Goal: Answer question/provide support: Share knowledge or assist other users

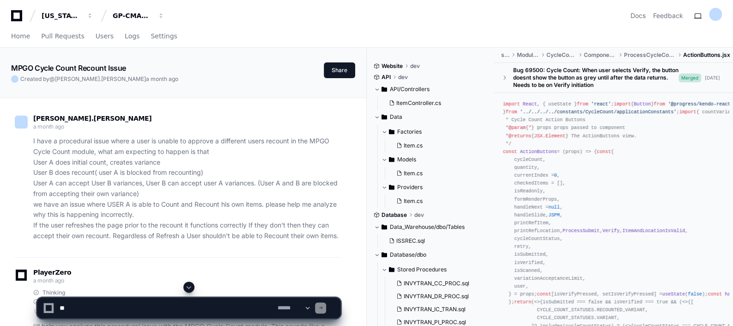
click at [191, 286] on span at bounding box center [188, 286] width 7 height 7
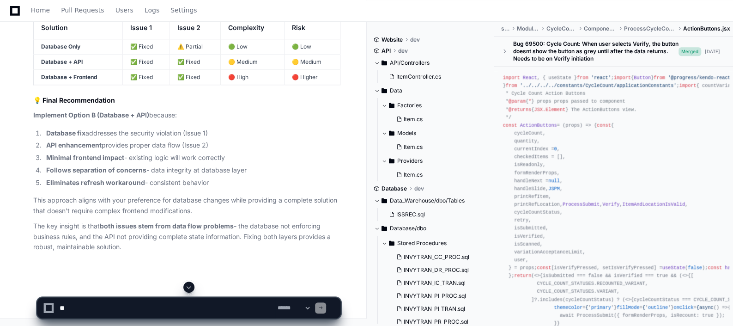
scroll to position [8254, 0]
click at [258, 226] on p "The key insight is that both issues stem from data flow problems - the database…" at bounding box center [186, 236] width 307 height 31
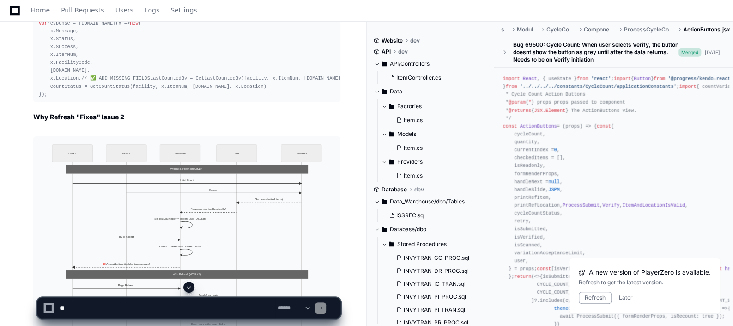
scroll to position [6037, 0]
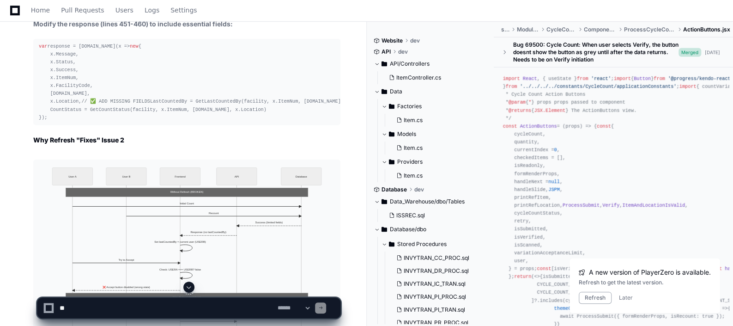
click at [185, 288] on span at bounding box center [188, 286] width 7 height 7
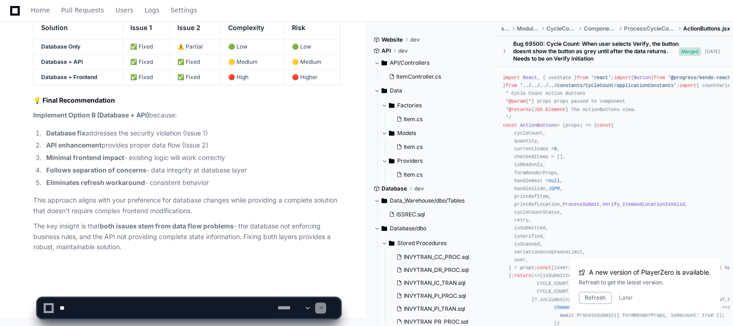
scroll to position [8254, 0]
click at [214, 202] on p "This approach aligns with your preference for database changes while providing …" at bounding box center [186, 205] width 307 height 21
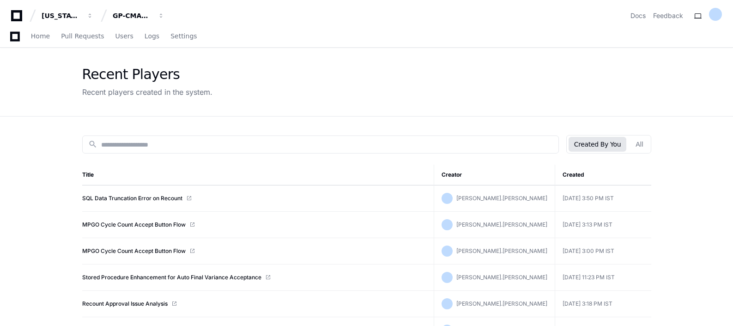
scroll to position [126, 0]
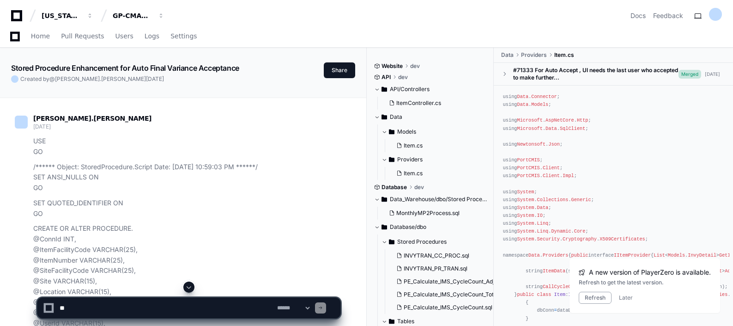
scroll to position [18626, 0]
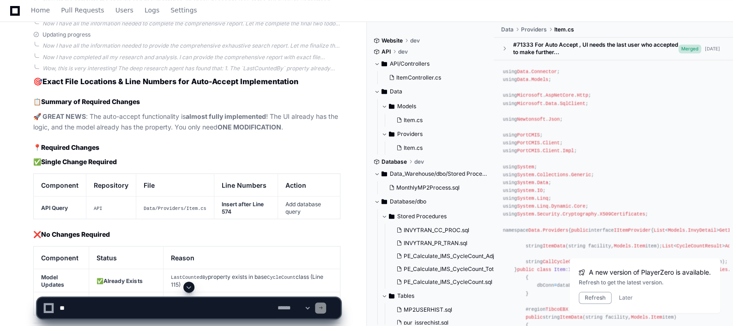
drag, startPoint x: 0, startPoint y: 0, endPoint x: 221, endPoint y: 162, distance: 274.0
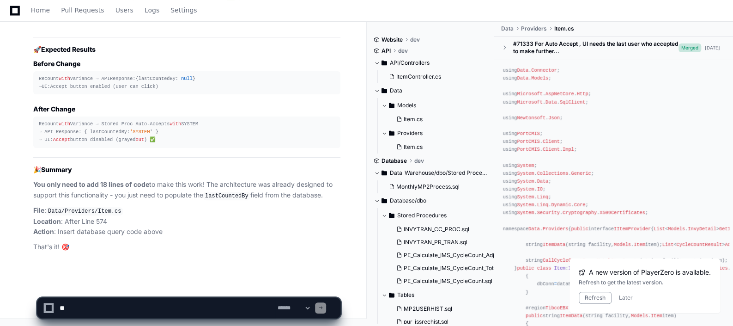
scroll to position [22899, 0]
click at [137, 304] on textarea at bounding box center [167, 307] width 218 height 20
click at [129, 309] on textarea at bounding box center [167, 307] width 218 height 20
paste textarea "**********"
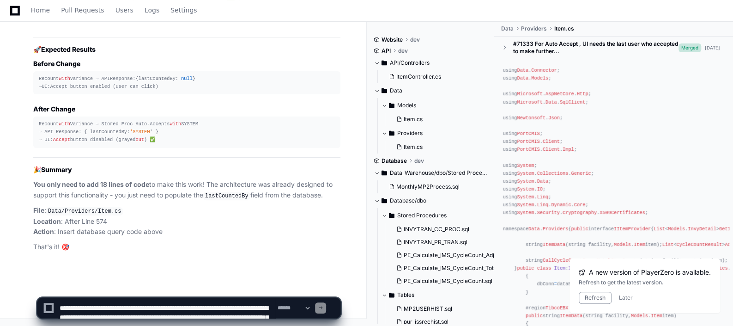
scroll to position [3, 0]
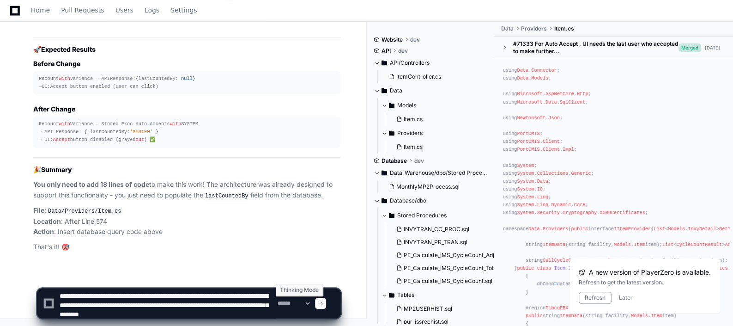
type textarea "**********"
click at [311, 305] on select "**********" at bounding box center [293, 303] width 36 height 6
select select "*********"
click at [275, 300] on select "**********" at bounding box center [293, 303] width 36 height 6
click at [59, 295] on textarea at bounding box center [167, 303] width 218 height 30
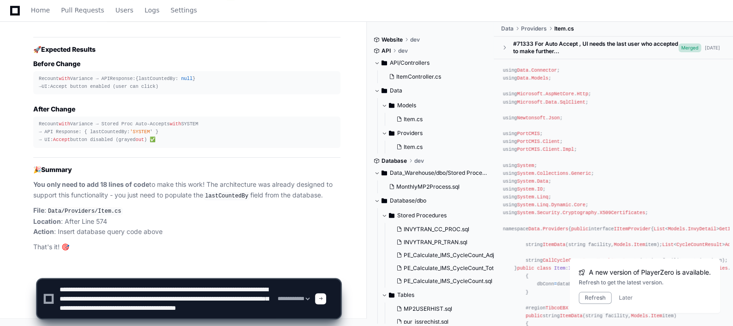
click at [202, 296] on textarea at bounding box center [167, 298] width 218 height 39
click at [194, 298] on textarea at bounding box center [167, 298] width 218 height 39
click at [95, 305] on textarea at bounding box center [167, 298] width 218 height 39
click at [158, 307] on textarea at bounding box center [167, 298] width 218 height 39
click at [232, 305] on textarea at bounding box center [167, 298] width 218 height 39
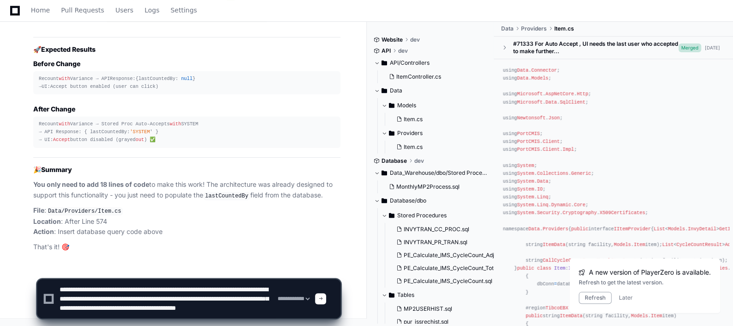
scroll to position [9, 0]
drag, startPoint x: 140, startPoint y: 313, endPoint x: 119, endPoint y: 315, distance: 21.8
click at [119, 315] on textarea at bounding box center [167, 298] width 218 height 39
click at [143, 307] on textarea at bounding box center [167, 298] width 218 height 39
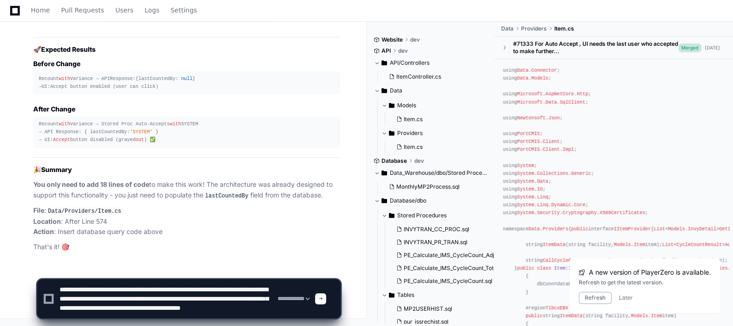
click at [188, 304] on textarea at bounding box center [167, 298] width 218 height 39
type textarea "**********"
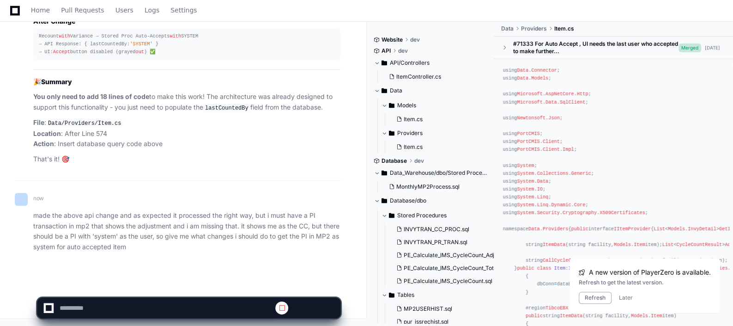
scroll to position [0, 0]
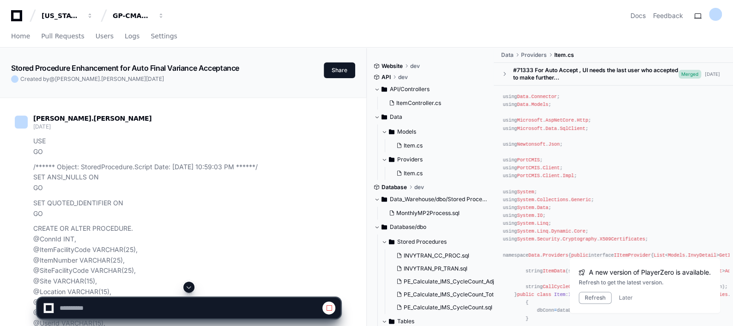
select select "*********"
click at [191, 289] on span at bounding box center [188, 286] width 7 height 7
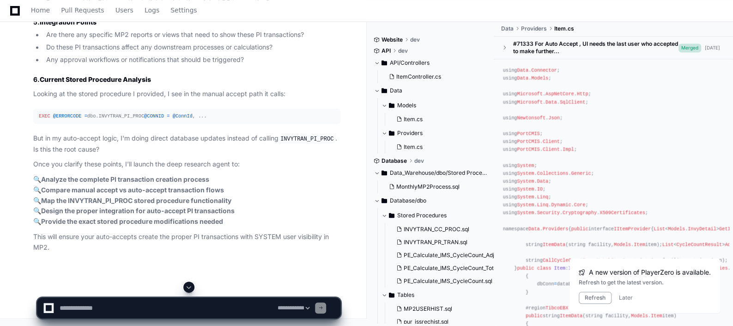
scroll to position [23254, 0]
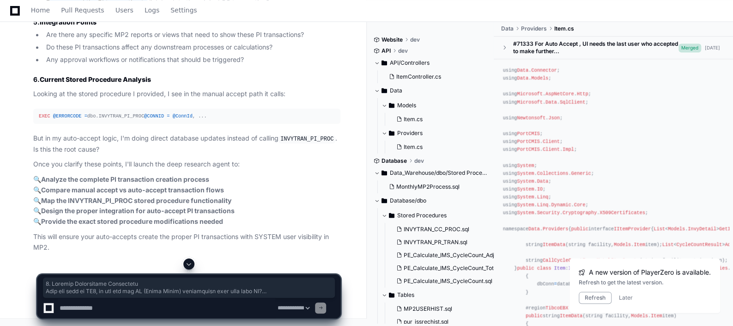
drag, startPoint x: 32, startPoint y: 25, endPoint x: 147, endPoint y: 252, distance: 253.9
drag, startPoint x: 147, startPoint y: 252, endPoint x: 121, endPoint y: 116, distance: 138.3
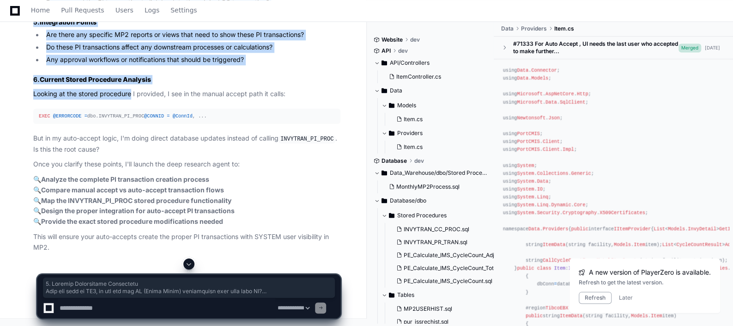
scroll to position [23462, 0]
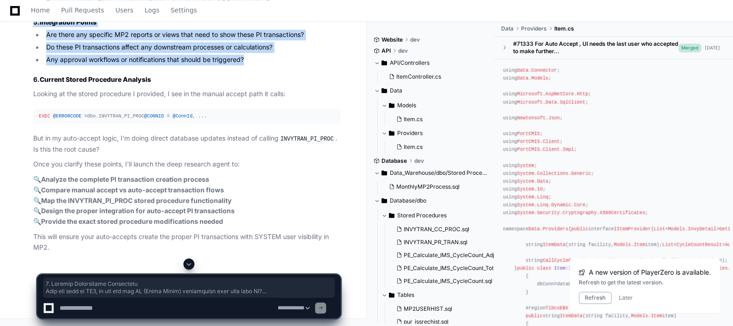
drag, startPoint x: 33, startPoint y: 96, endPoint x: 249, endPoint y: 197, distance: 238.5
copy article "1. Current Transaction Visibility When you look in MP2, do you see the CC (Cycl…"
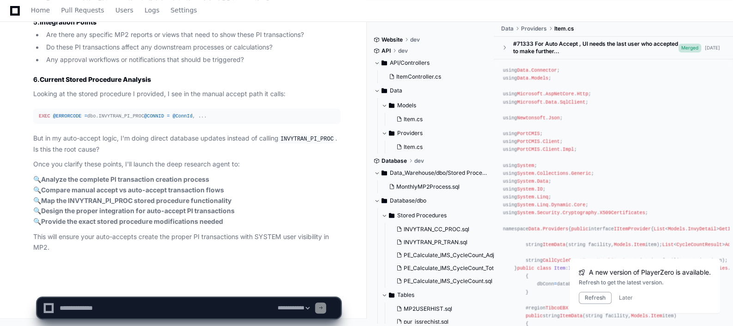
click at [304, 220] on p "🔍 Analyze the complete PI transaction creation process 🔍 Compare manual accept …" at bounding box center [186, 200] width 307 height 53
